Goal: Information Seeking & Learning: Learn about a topic

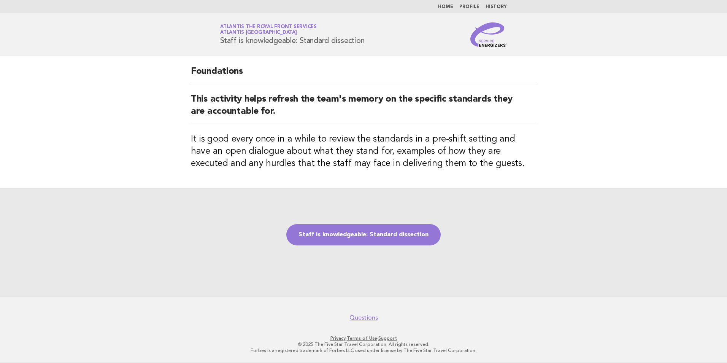
drag, startPoint x: 333, startPoint y: 40, endPoint x: 370, endPoint y: 44, distance: 37.1
click at [370, 44] on div "Service Energizers Atlantis The Royal Front Services Atlantis Dubai Staff is kn…" at bounding box center [364, 34] width 308 height 24
copy h1 "dissection"
click at [380, 234] on link "Staff is knowledgeable: Standard dissection" at bounding box center [363, 234] width 154 height 21
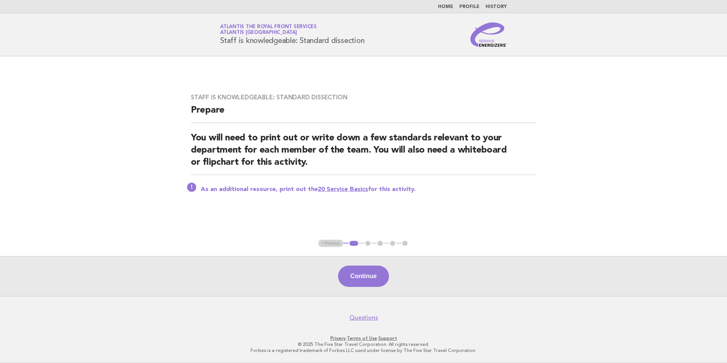
click at [350, 189] on link "20 Service Basics" at bounding box center [343, 189] width 50 height 6
click at [374, 286] on button "Continue" at bounding box center [363, 275] width 51 height 21
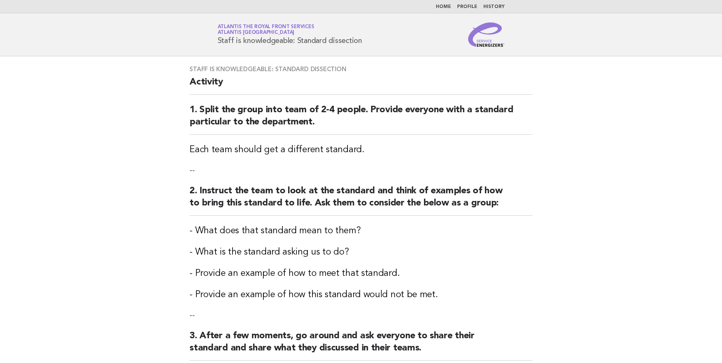
scroll to position [114, 0]
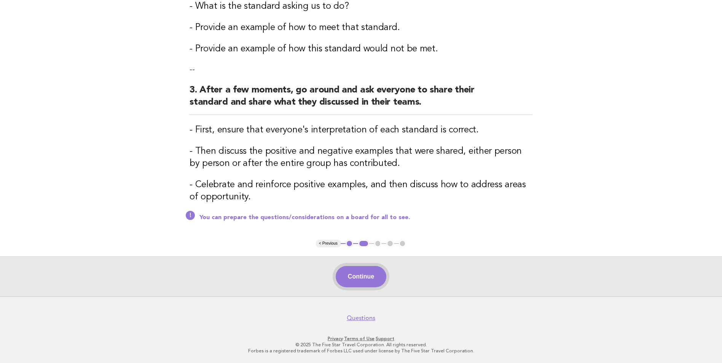
click at [386, 273] on button "Continue" at bounding box center [360, 276] width 51 height 21
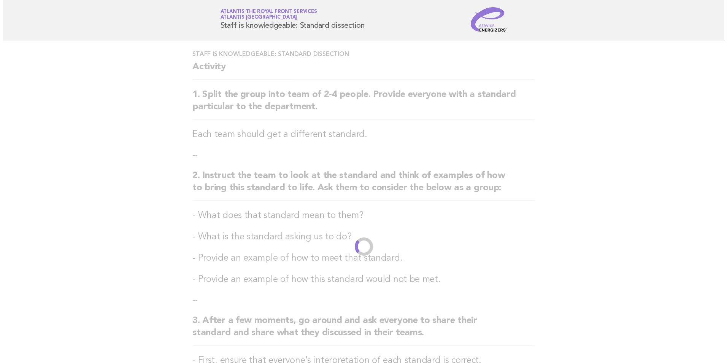
scroll to position [0, 0]
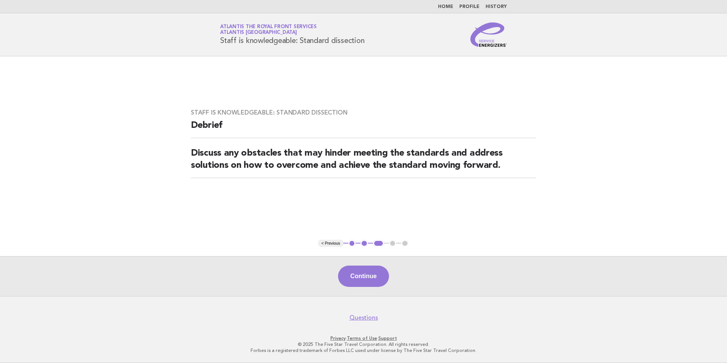
click at [386, 273] on button "Continue" at bounding box center [363, 275] width 51 height 21
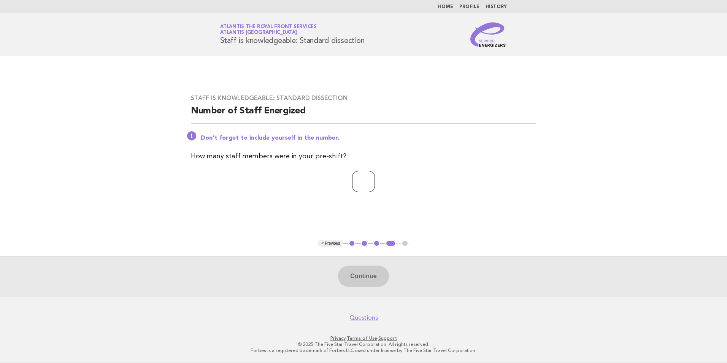
click at [357, 176] on input "number" at bounding box center [363, 181] width 23 height 21
type input "*"
click at [377, 277] on button "Continue" at bounding box center [363, 275] width 51 height 21
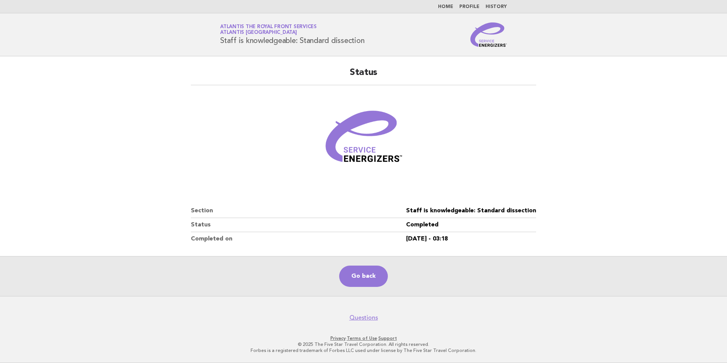
click at [642, 129] on main "Status Section Staff is knowledgeable: Standard dissection Status Completed Com…" at bounding box center [363, 176] width 727 height 240
